Goal: Task Accomplishment & Management: Use online tool/utility

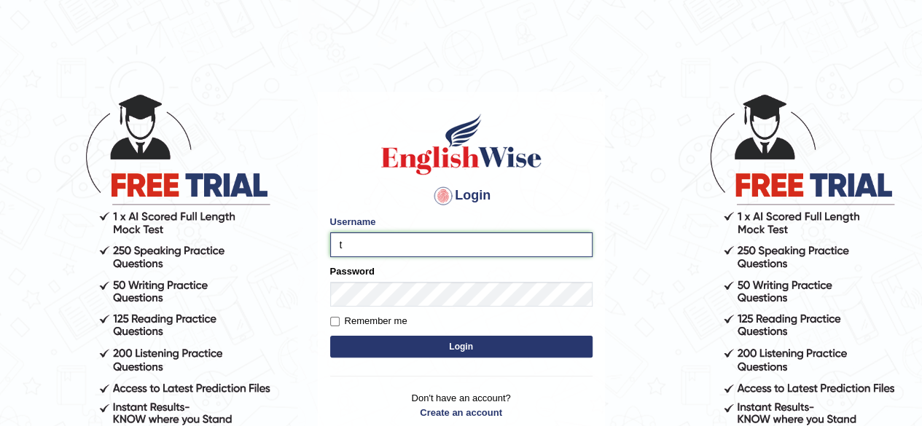
click at [415, 244] on input "t" at bounding box center [461, 245] width 262 height 25
type input "[PERSON_NAME]"
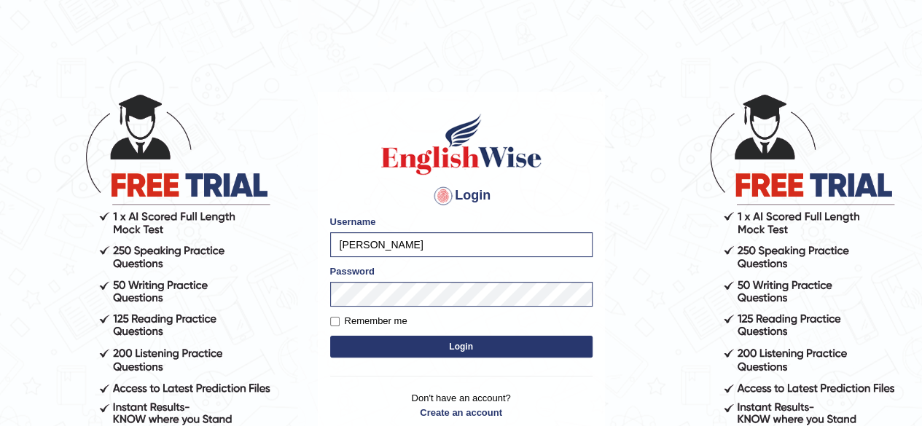
click at [429, 352] on button "Login" at bounding box center [461, 347] width 262 height 22
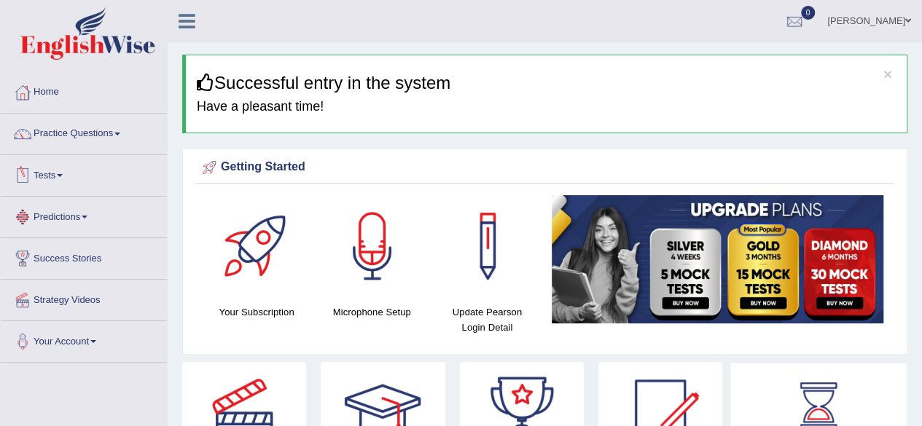
click at [54, 175] on link "Tests" at bounding box center [84, 173] width 166 height 36
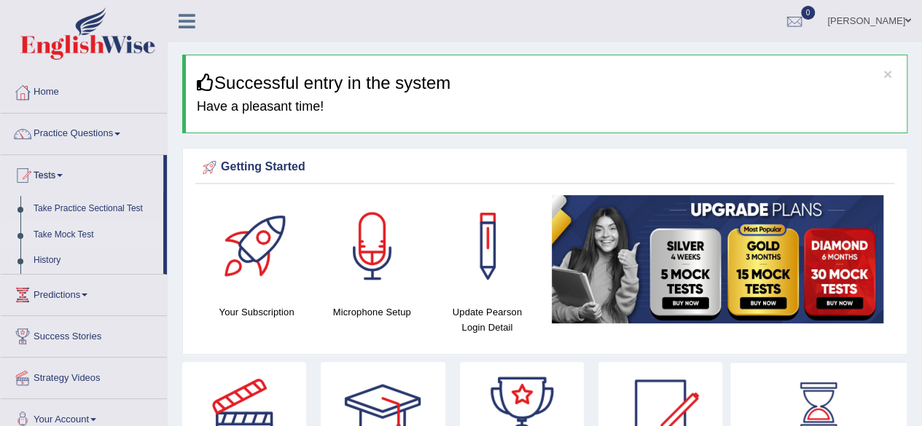
click at [43, 230] on link "Take Mock Test" at bounding box center [95, 235] width 136 height 26
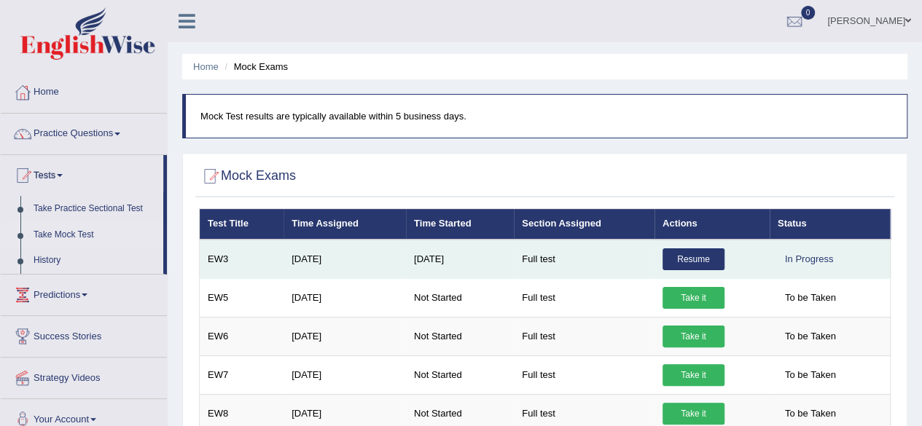
click at [690, 254] on link "Resume" at bounding box center [694, 260] width 62 height 22
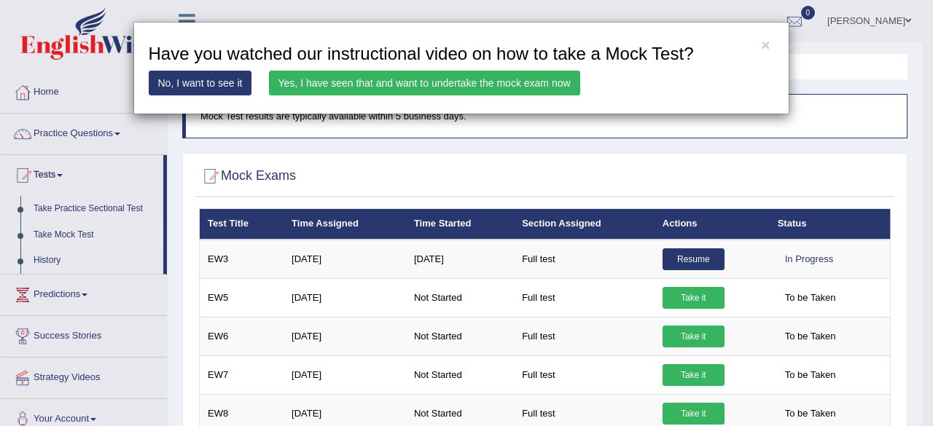
click at [506, 78] on link "Yes, I have seen that and want to undertake the mock exam now" at bounding box center [424, 83] width 311 height 25
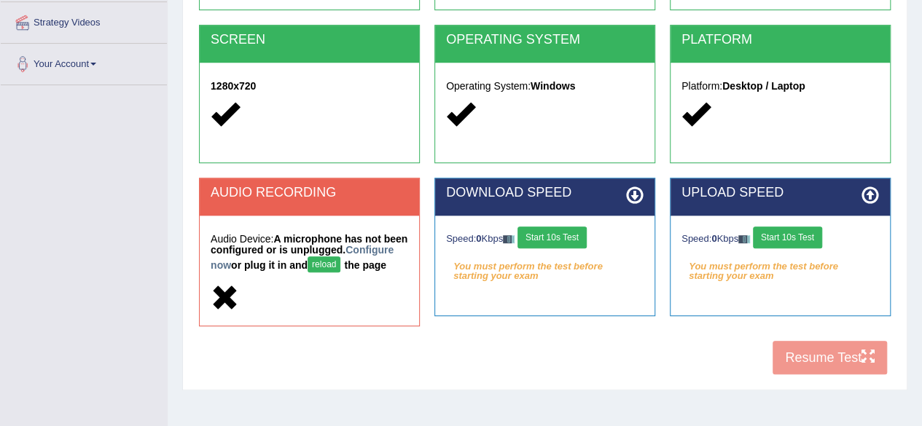
scroll to position [284, 0]
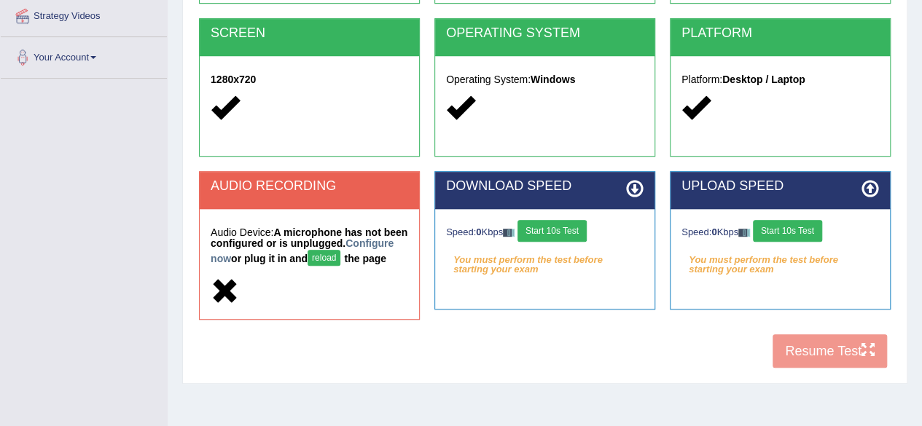
click at [340, 251] on button "reload" at bounding box center [324, 258] width 33 height 16
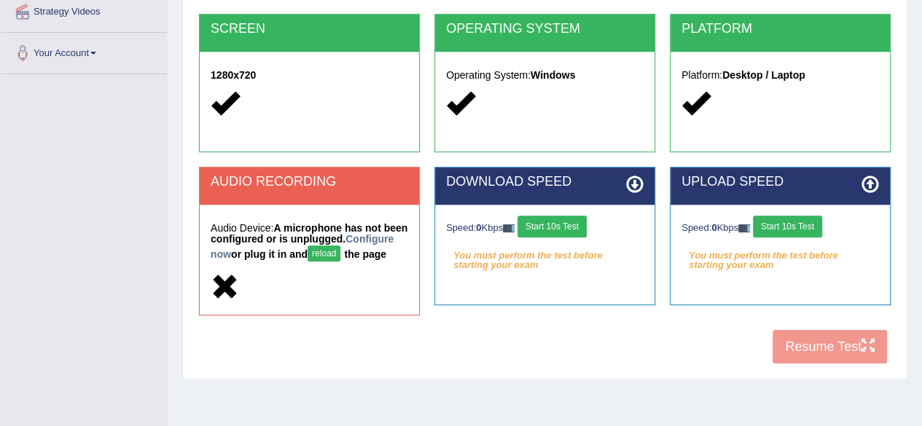
click at [340, 251] on button "reload" at bounding box center [324, 254] width 33 height 16
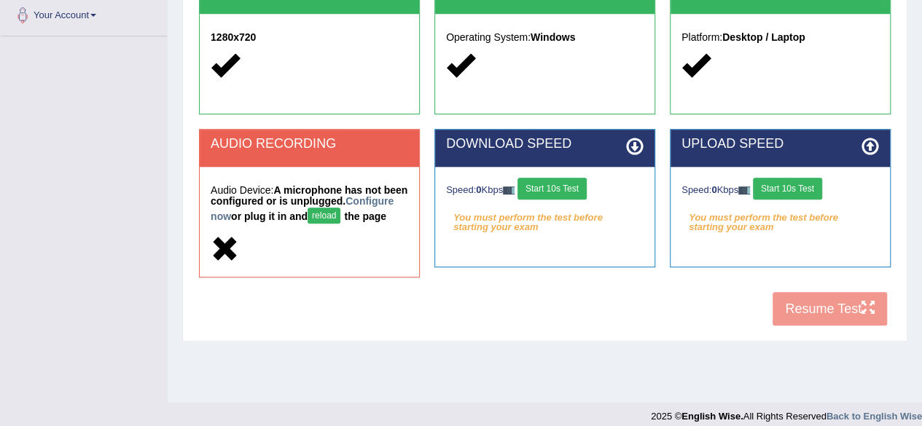
scroll to position [338, 0]
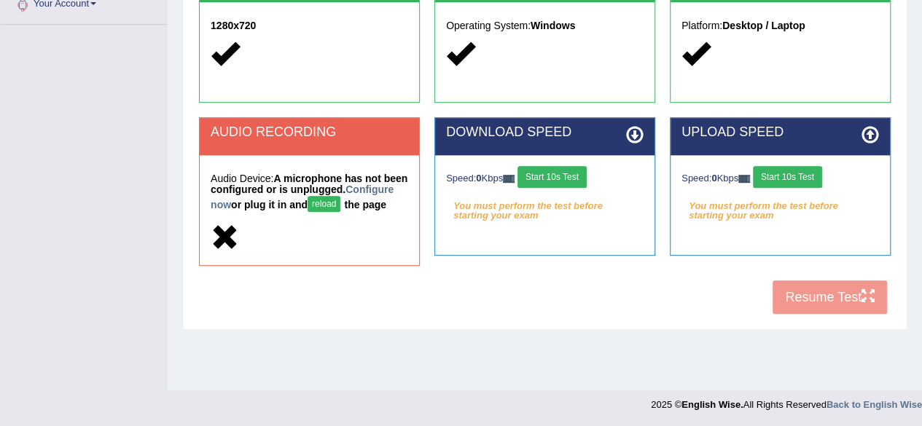
click at [340, 203] on button "reload" at bounding box center [324, 204] width 33 height 16
click at [340, 202] on button "reload" at bounding box center [324, 204] width 33 height 16
click at [86, 355] on div "Toggle navigation Home Practice Questions Speaking Practice Read Aloud Repeat S…" at bounding box center [461, 41] width 922 height 758
click at [340, 199] on button "reload" at bounding box center [324, 204] width 33 height 16
click at [270, 201] on link "Configure now" at bounding box center [302, 197] width 183 height 27
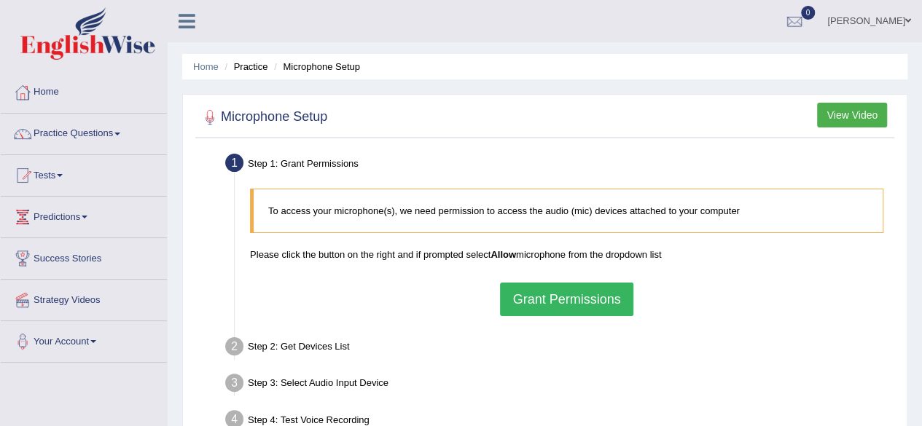
click at [531, 297] on button "Grant Permissions" at bounding box center [566, 300] width 133 height 34
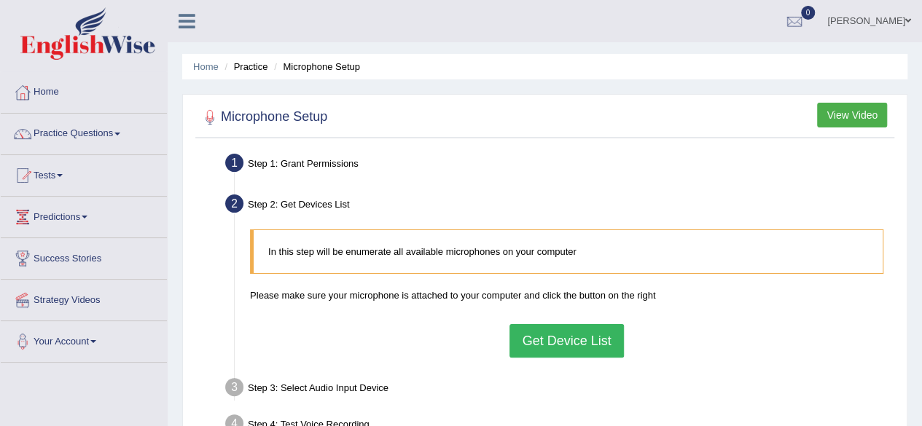
click at [546, 340] on button "Get Device List" at bounding box center [567, 341] width 114 height 34
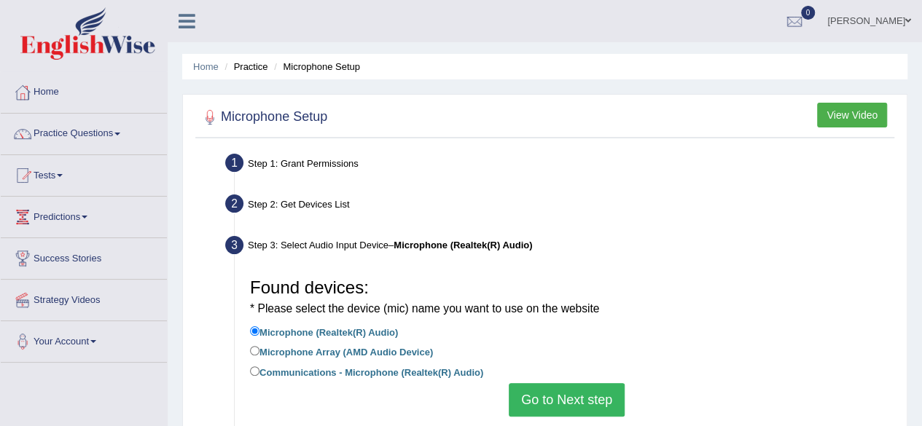
click at [550, 390] on button "Go to Next step" at bounding box center [567, 400] width 116 height 34
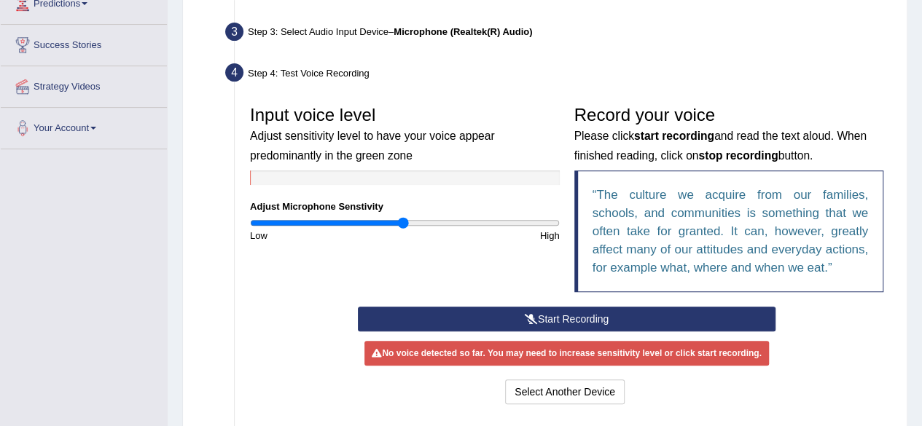
scroll to position [217, 0]
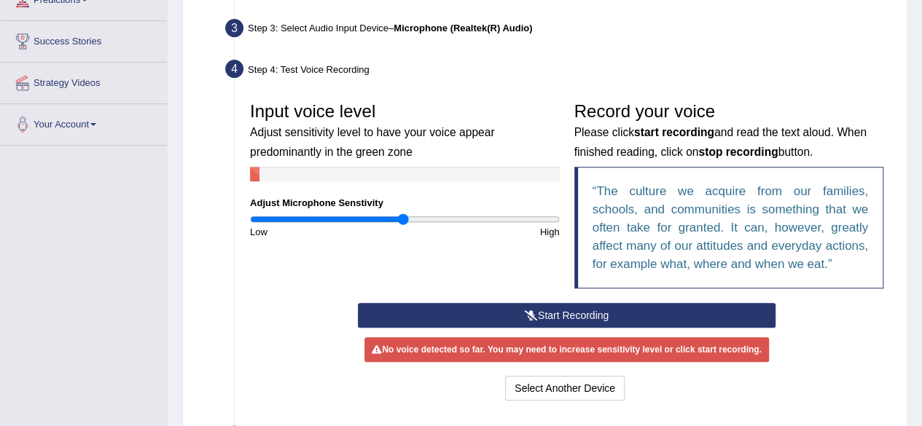
click at [703, 314] on button "Start Recording" at bounding box center [567, 315] width 418 height 25
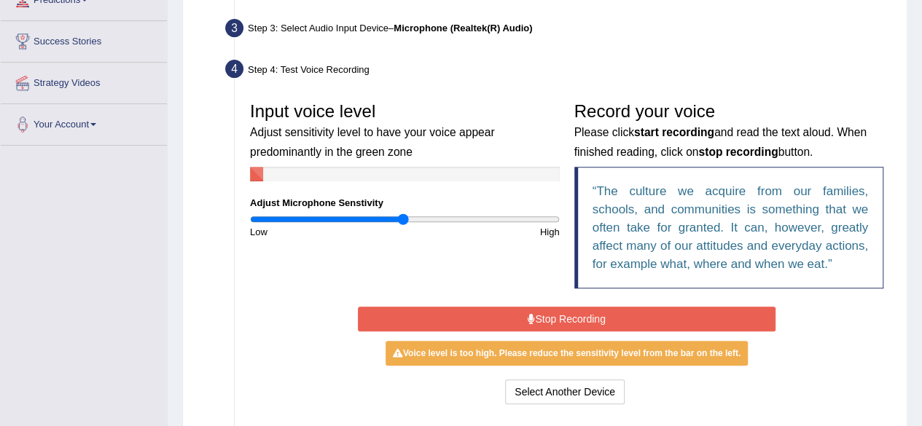
click at [703, 314] on button "Stop Recording" at bounding box center [567, 319] width 418 height 25
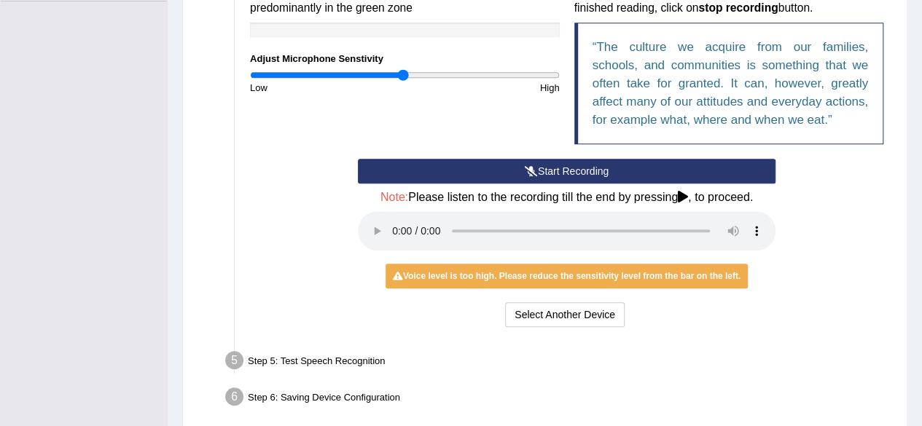
scroll to position [366, 0]
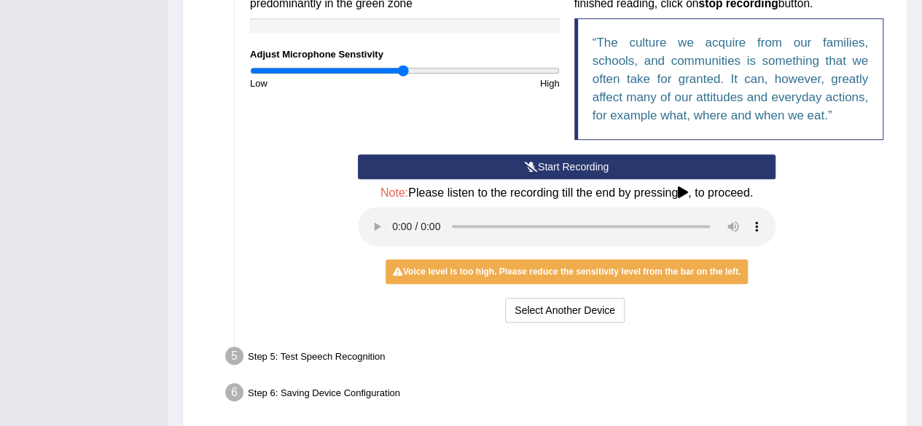
click at [348, 352] on div "Step 5: Test Speech Recognition" at bounding box center [560, 359] width 682 height 32
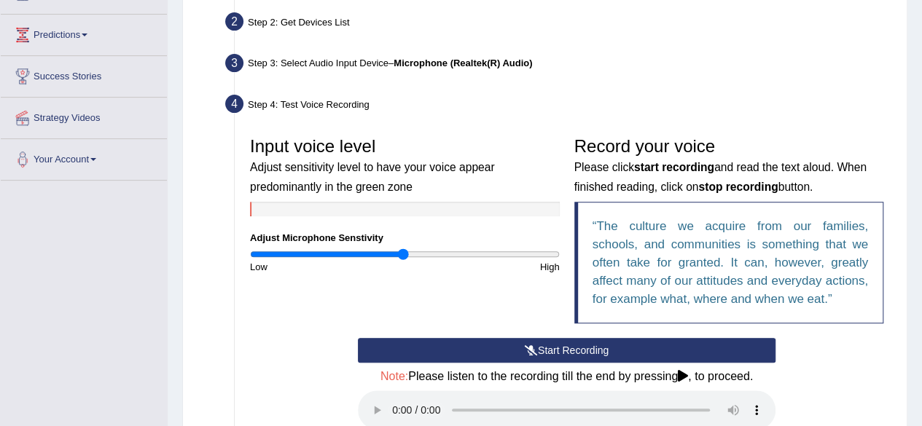
scroll to position [175, 0]
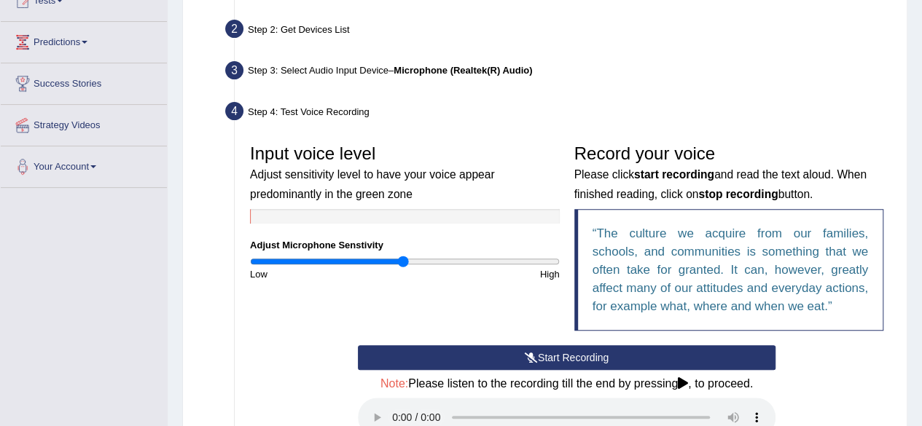
click at [232, 106] on li "Step 4: Test Voice Recording Input voice level Adjust sensitivity level to have…" at bounding box center [559, 311] width 663 height 427
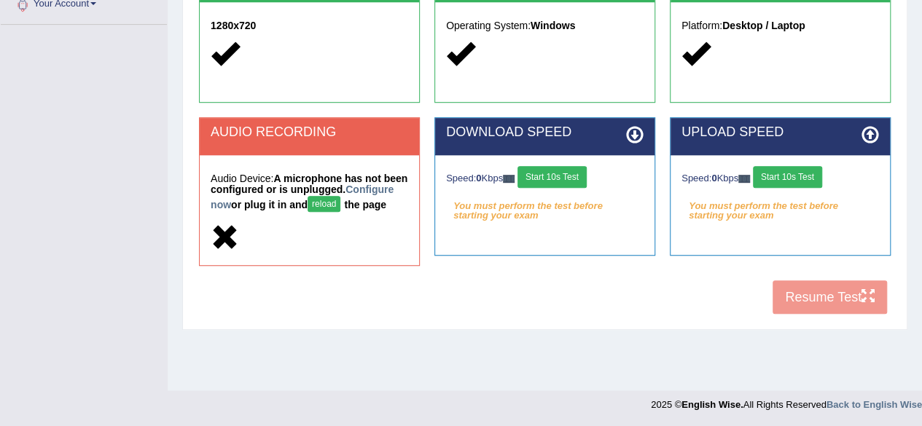
click at [340, 204] on button "reload" at bounding box center [324, 204] width 33 height 16
click at [251, 203] on link "Configure now" at bounding box center [302, 197] width 183 height 27
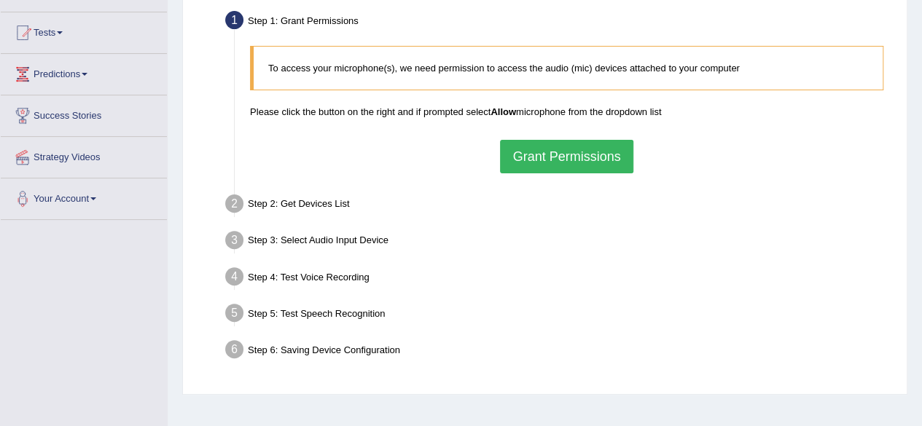
scroll to position [122, 0]
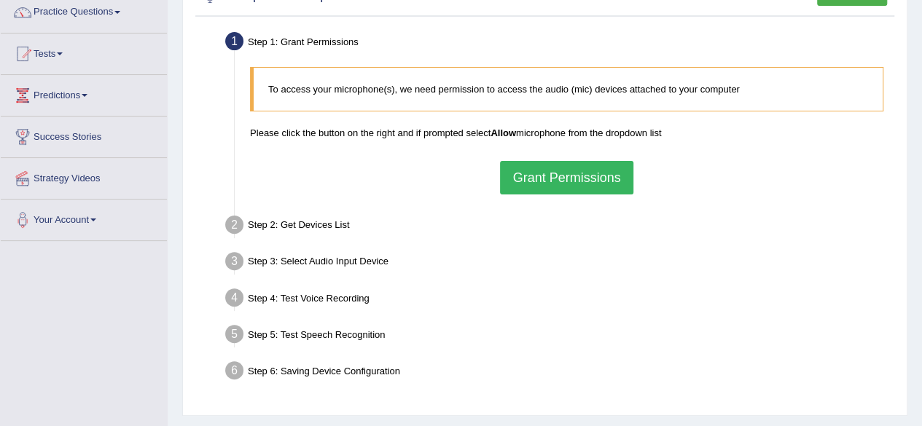
click at [600, 182] on button "Grant Permissions" at bounding box center [566, 178] width 133 height 34
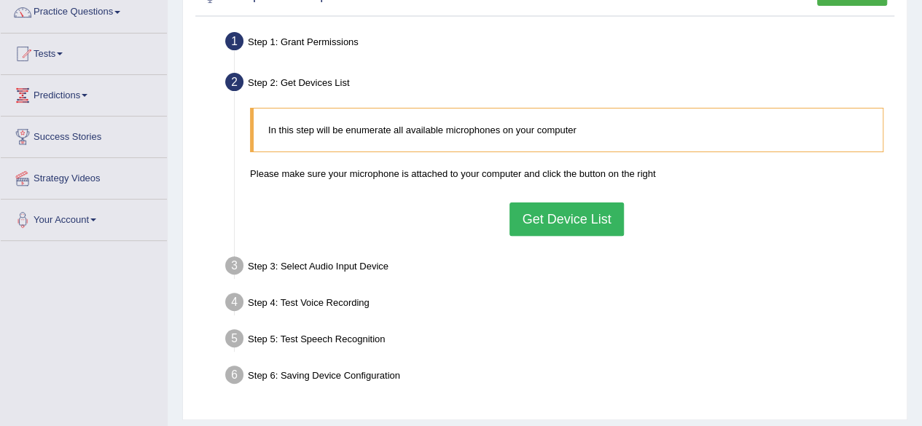
click at [559, 208] on button "Get Device List" at bounding box center [567, 220] width 114 height 34
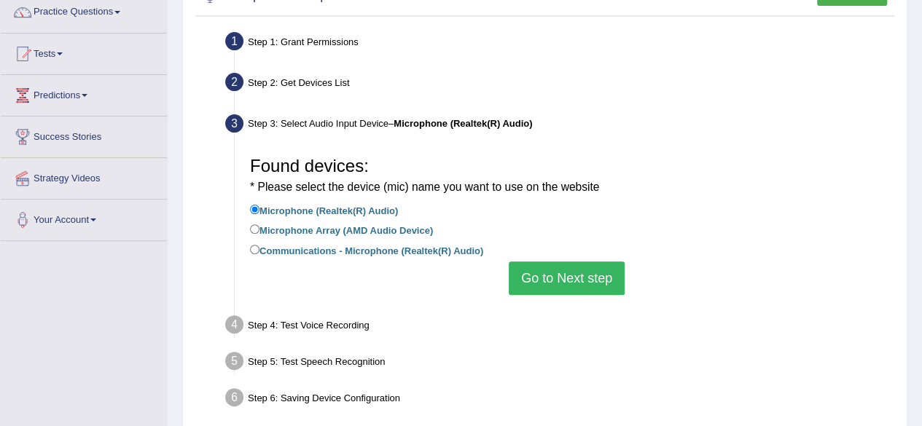
click at [566, 278] on button "Go to Next step" at bounding box center [567, 279] width 116 height 34
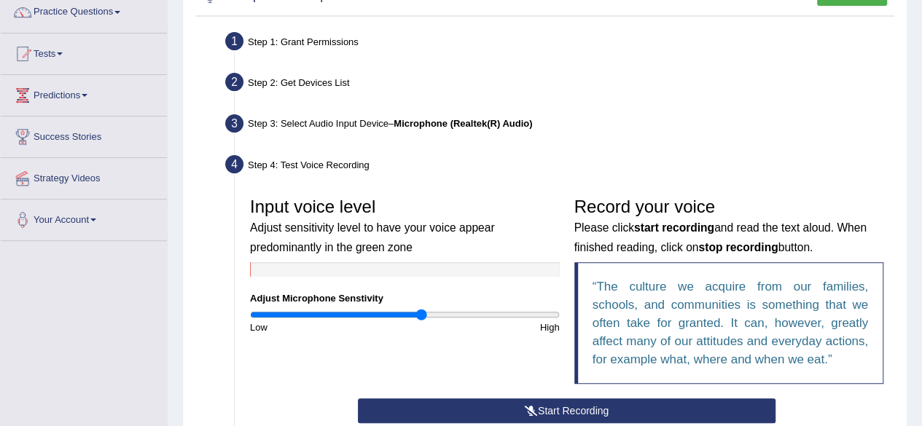
click at [421, 316] on input "range" at bounding box center [405, 315] width 310 height 12
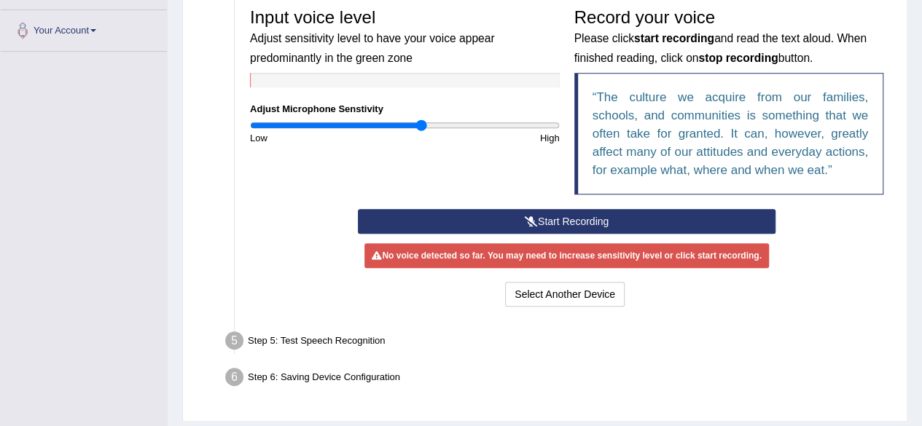
scroll to position [352, 0]
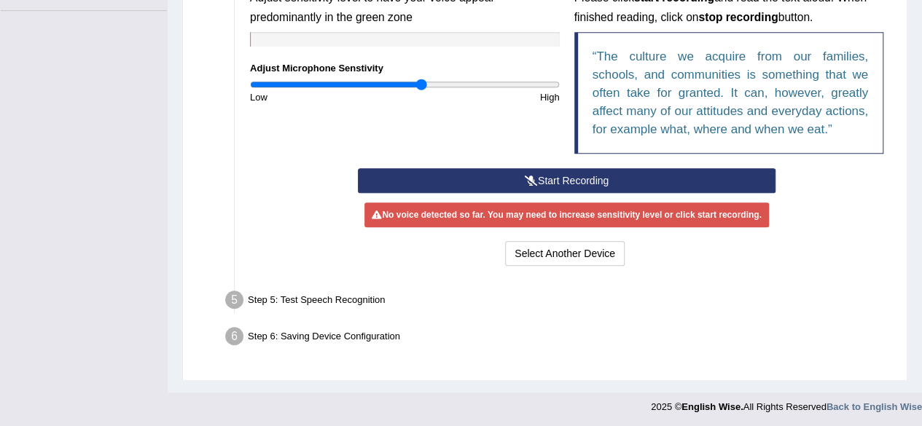
click at [661, 183] on button "Start Recording" at bounding box center [567, 180] width 418 height 25
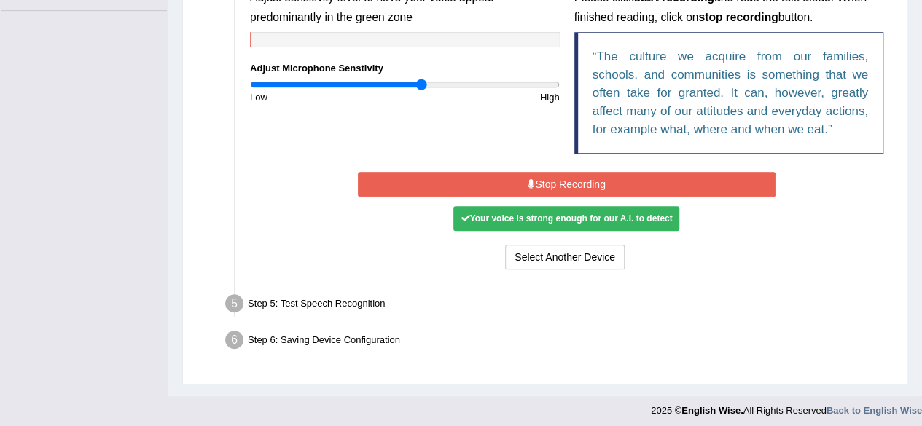
click at [577, 176] on button "Stop Recording" at bounding box center [567, 184] width 418 height 25
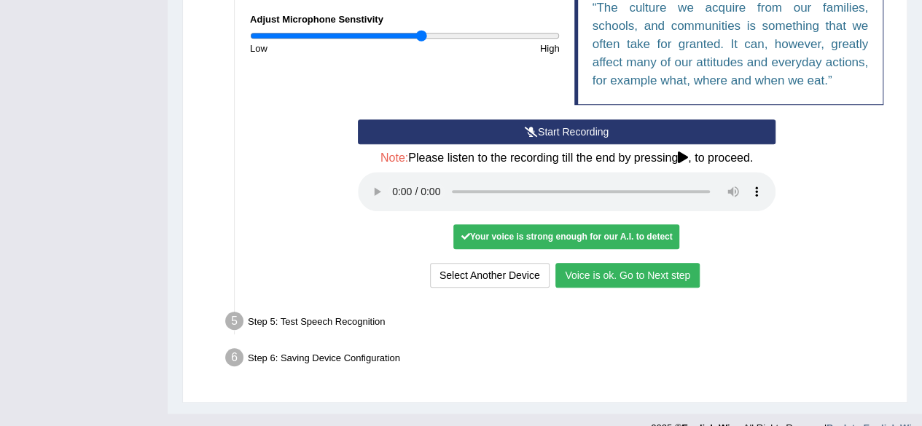
scroll to position [423, 0]
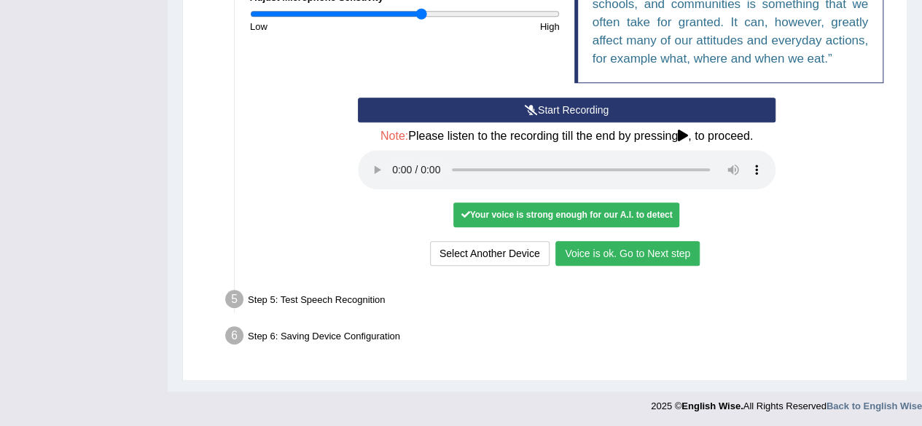
click at [647, 247] on button "Voice is ok. Go to Next step" at bounding box center [627, 253] width 144 height 25
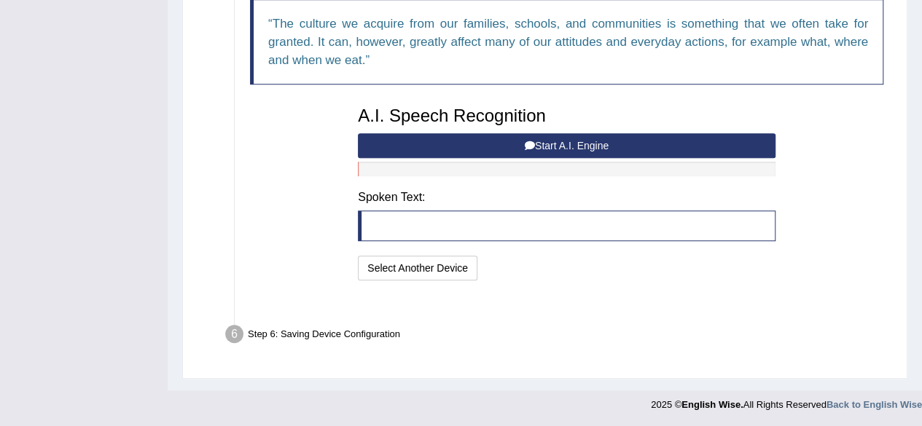
scroll to position [365, 0]
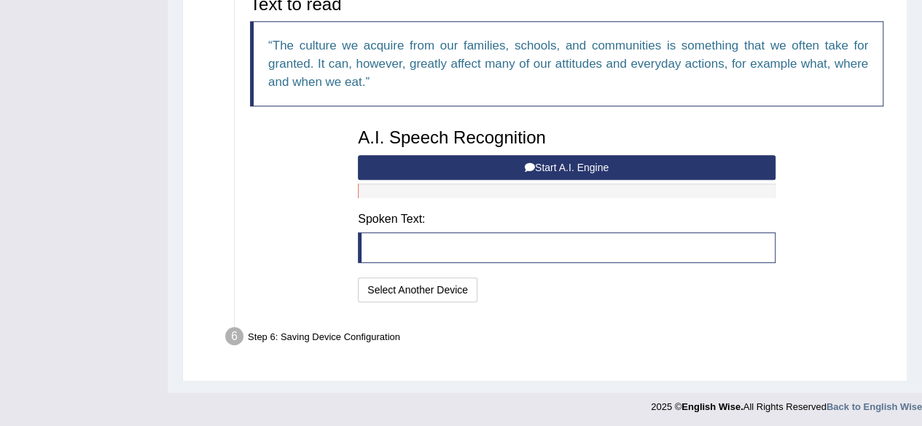
click at [611, 165] on button "Start A.I. Engine" at bounding box center [567, 167] width 418 height 25
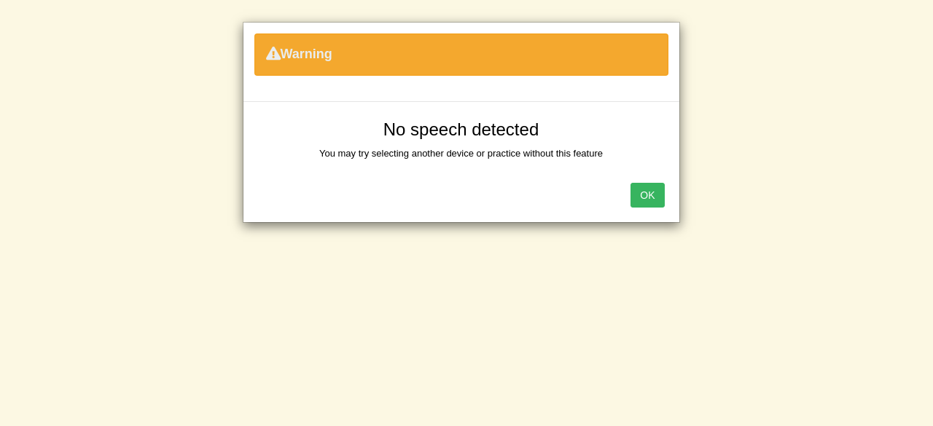
click at [642, 190] on button "OK" at bounding box center [648, 195] width 34 height 25
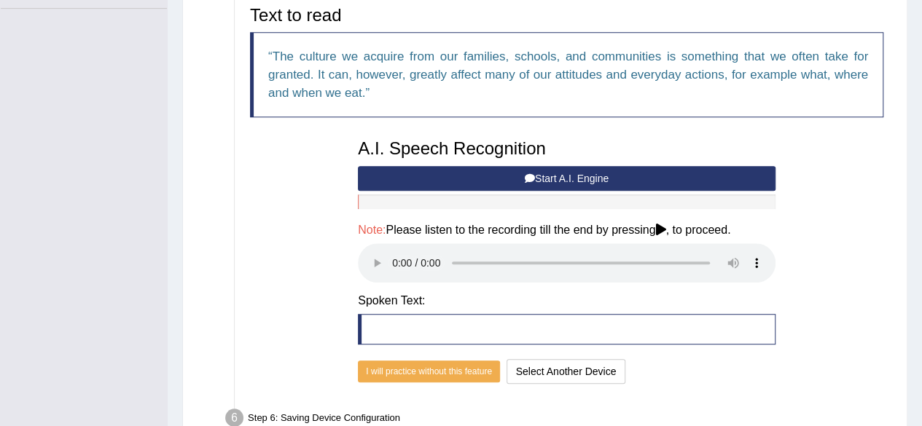
scroll to position [357, 0]
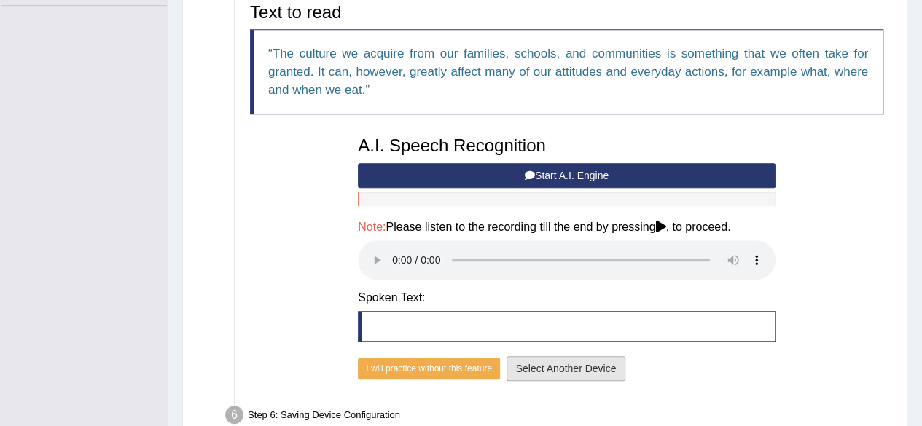
click at [524, 372] on button "Select Another Device" at bounding box center [567, 368] width 120 height 25
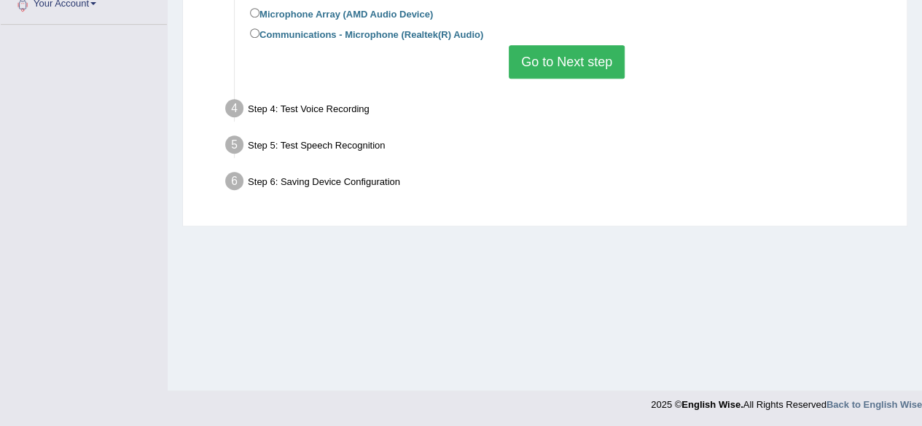
click at [558, 48] on button "Go to Next step" at bounding box center [567, 62] width 116 height 34
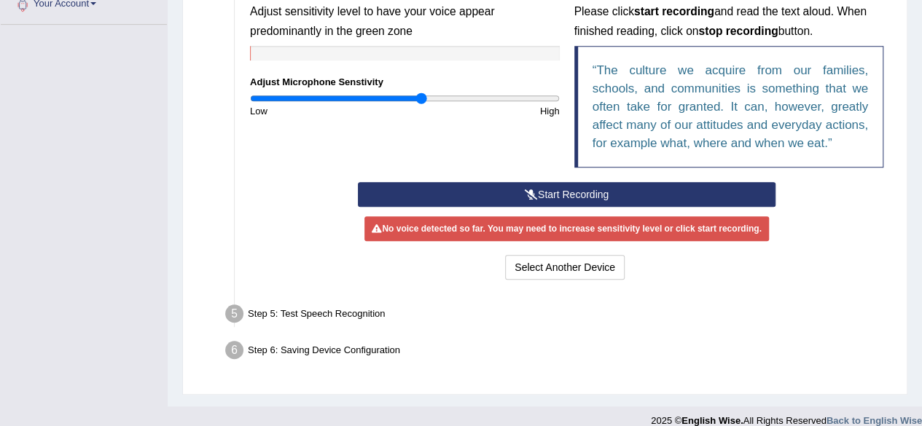
click at [580, 195] on button "Start Recording" at bounding box center [567, 194] width 418 height 25
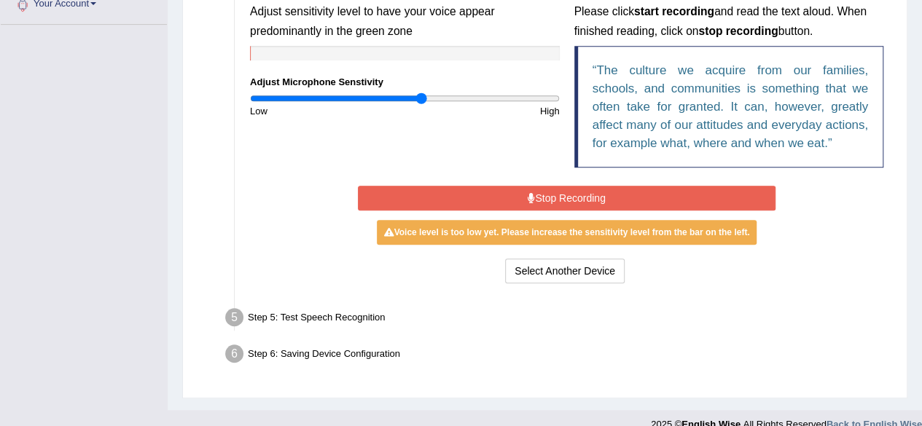
click at [581, 197] on button "Stop Recording" at bounding box center [567, 198] width 418 height 25
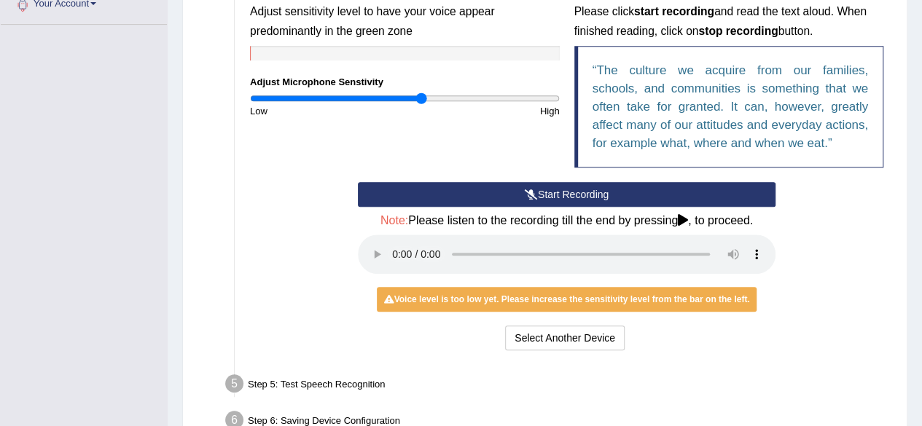
click at [424, 98] on input "range" at bounding box center [405, 99] width 310 height 12
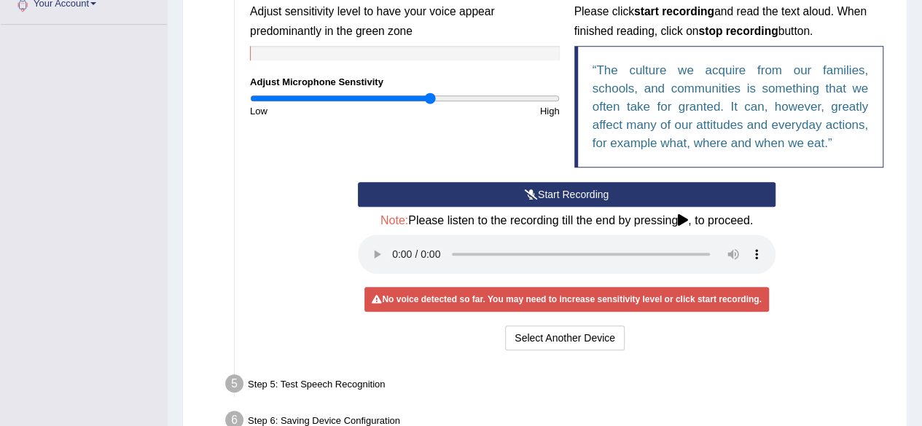
type input "1.18"
click at [431, 98] on input "range" at bounding box center [405, 99] width 310 height 12
click at [448, 196] on button "Start Recording" at bounding box center [567, 194] width 418 height 25
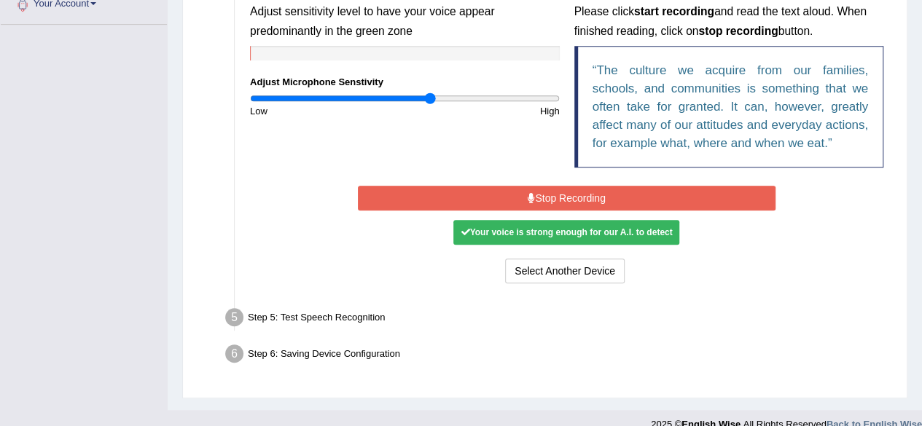
click at [542, 198] on button "Stop Recording" at bounding box center [567, 198] width 418 height 25
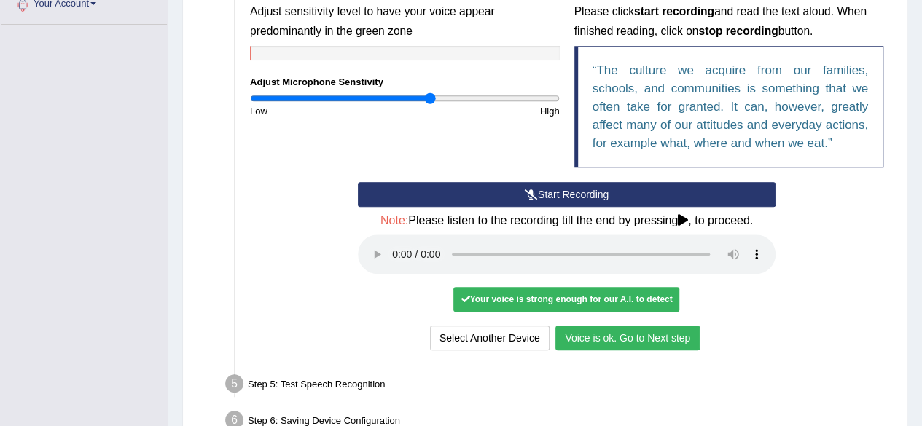
click at [582, 338] on button "Voice is ok. Go to Next step" at bounding box center [627, 338] width 144 height 25
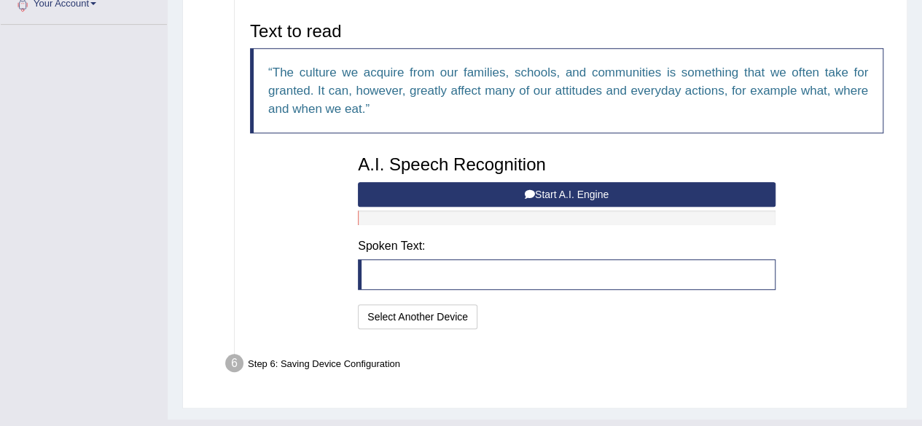
click at [460, 266] on blockquote at bounding box center [567, 275] width 418 height 31
click at [459, 192] on button "Start A.I. Engine" at bounding box center [567, 194] width 418 height 25
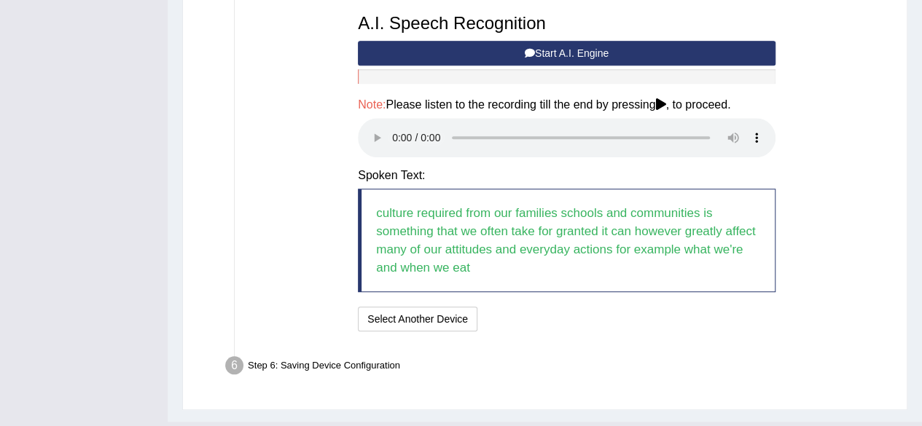
scroll to position [509, 0]
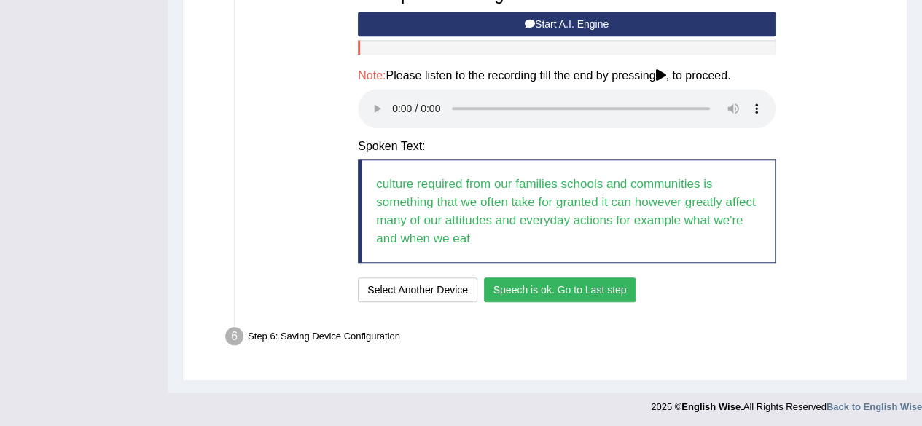
click at [617, 295] on button "Speech is ok. Go to Last step" at bounding box center [560, 290] width 152 height 25
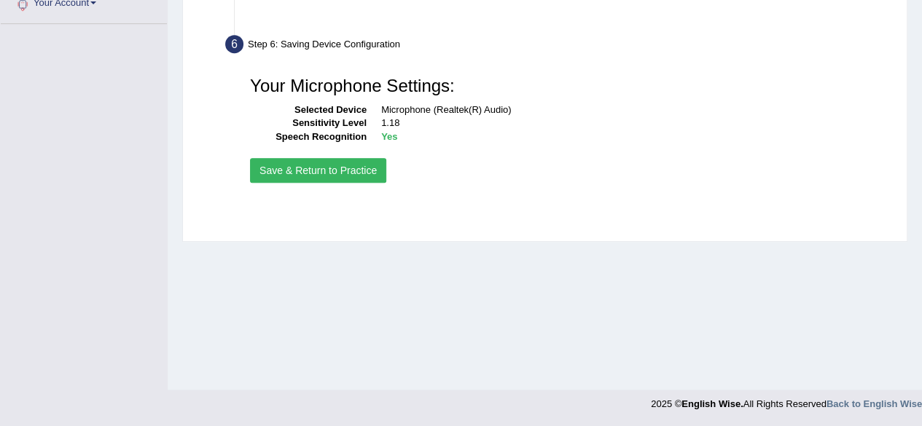
scroll to position [338, 0]
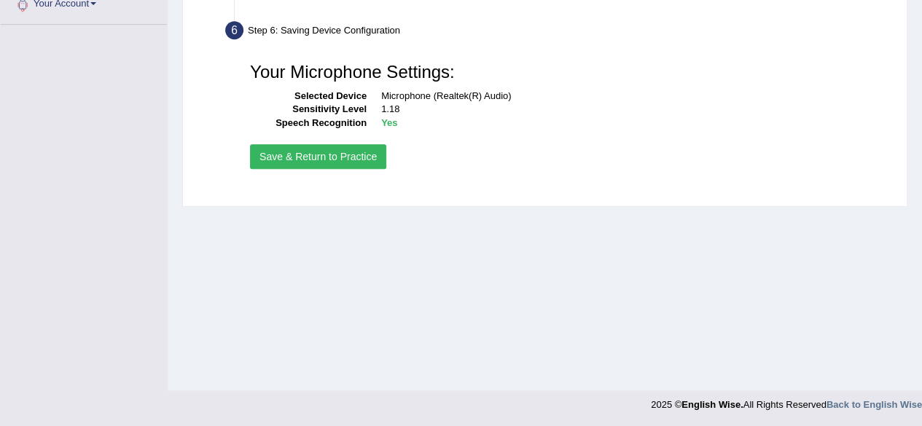
click at [362, 152] on button "Save & Return to Practice" at bounding box center [318, 156] width 136 height 25
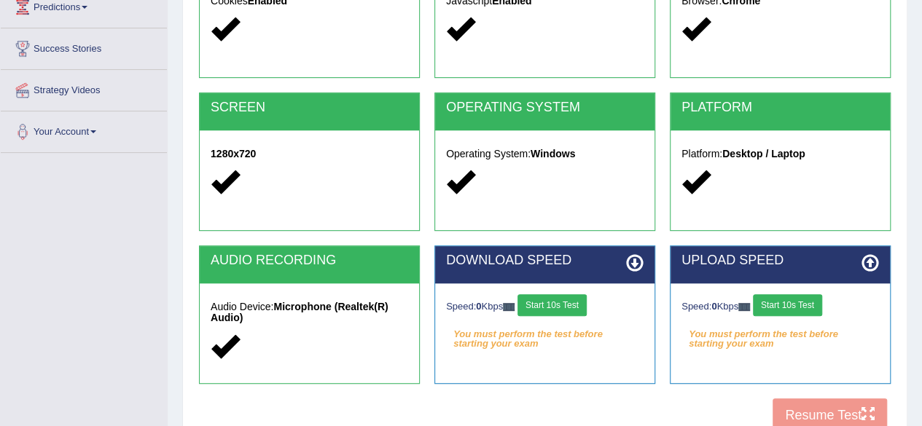
scroll to position [249, 0]
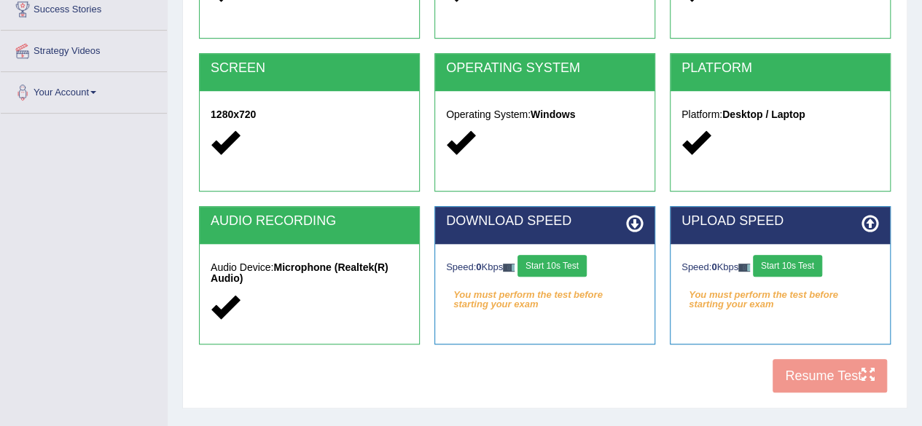
click at [558, 265] on button "Start 10s Test" at bounding box center [552, 266] width 69 height 22
click at [805, 261] on button "Start 10s Test" at bounding box center [787, 266] width 69 height 22
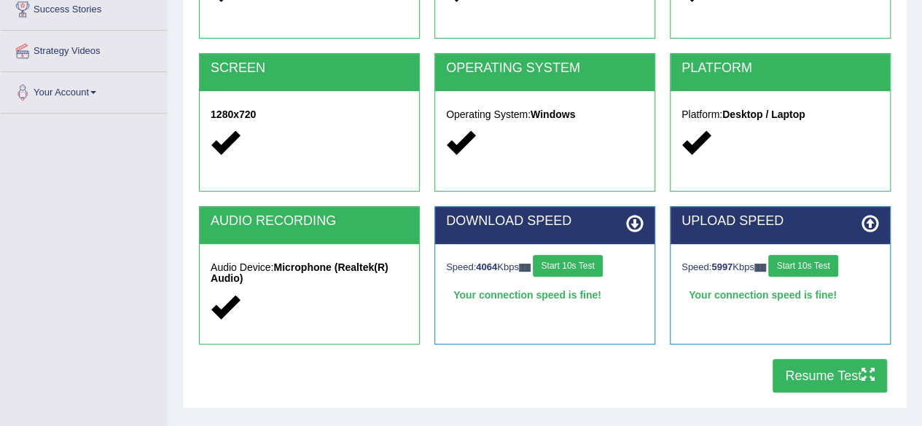
click at [824, 370] on button "Resume Test" at bounding box center [830, 376] width 114 height 34
